Goal: Navigation & Orientation: Understand site structure

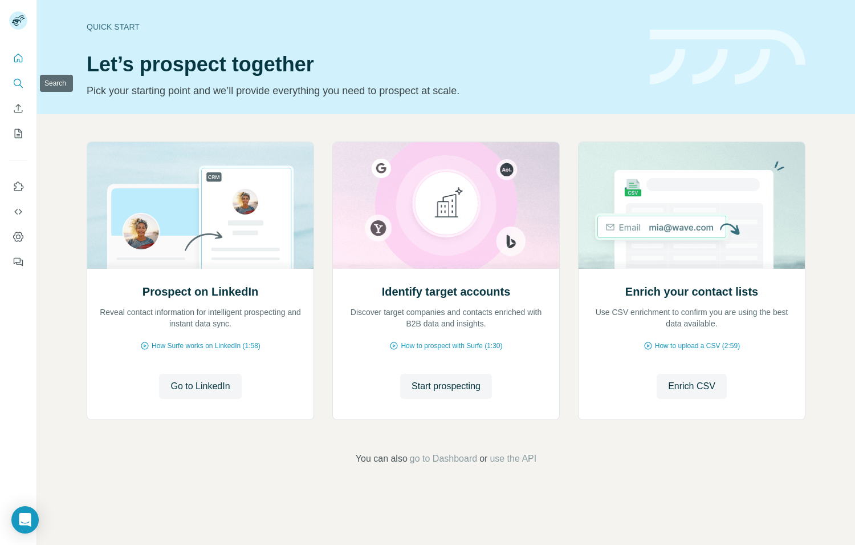
click at [18, 87] on icon "Search" at bounding box center [18, 83] width 11 height 11
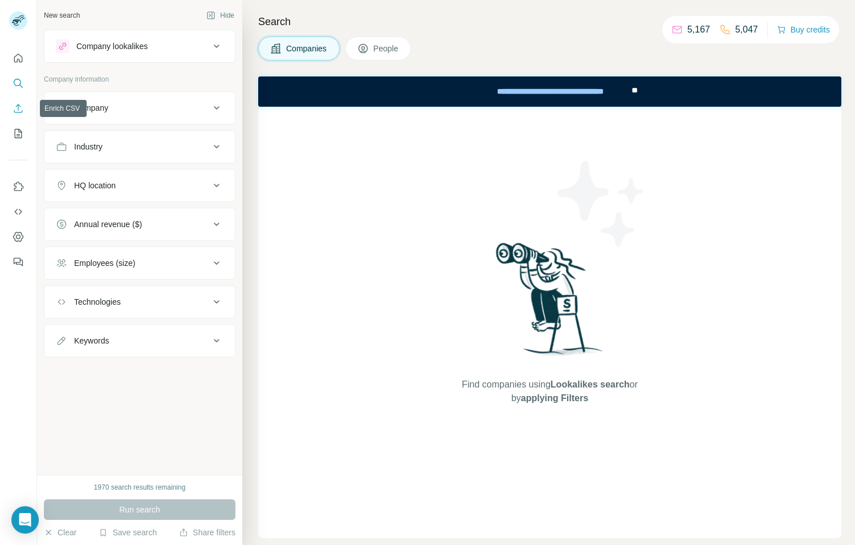
click at [17, 110] on icon "Enrich CSV" at bounding box center [18, 108] width 11 height 11
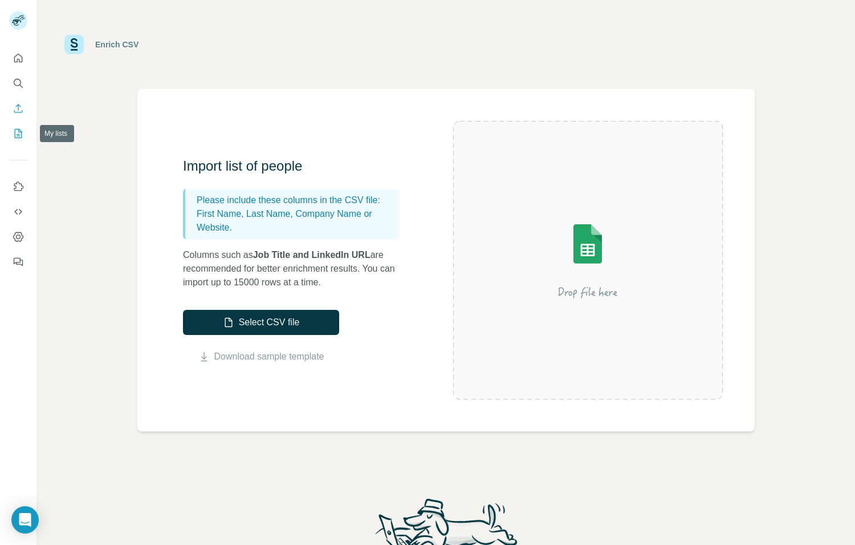
click at [19, 136] on icon "My lists" at bounding box center [18, 133] width 11 height 11
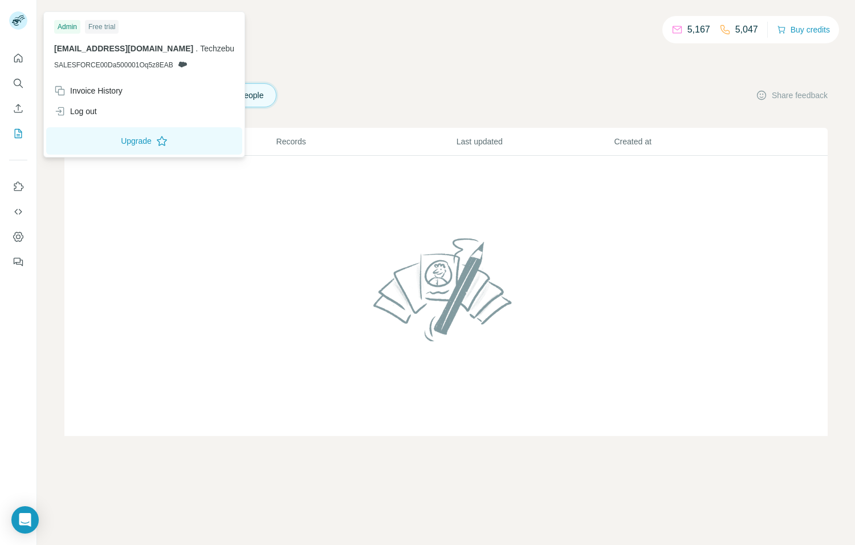
click at [21, 19] on rect at bounding box center [18, 20] width 18 height 18
